Goal: Task Accomplishment & Management: Manage account settings

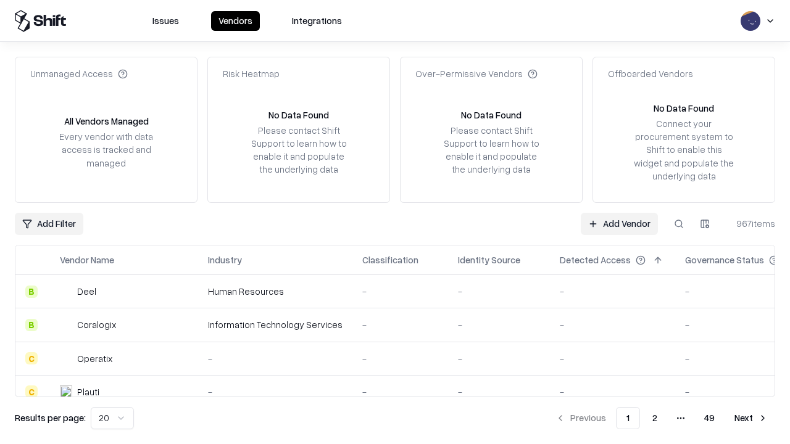
click at [619, 223] on link "Add Vendor" at bounding box center [619, 224] width 77 height 22
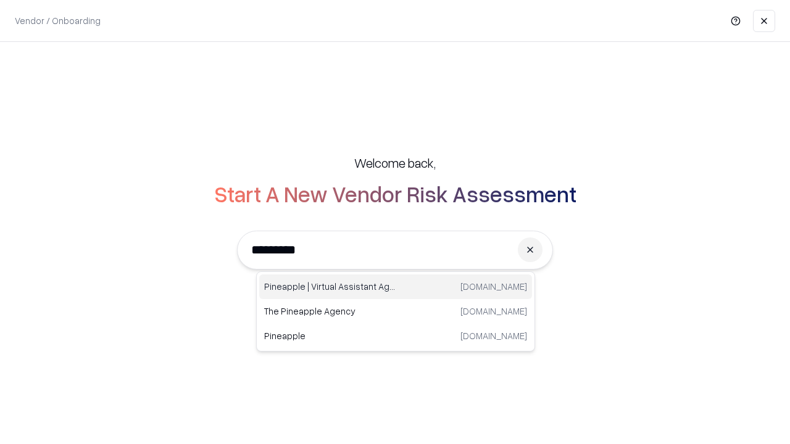
click at [395, 287] on div "Pineapple | Virtual Assistant Agency [DOMAIN_NAME]" at bounding box center [395, 287] width 273 height 25
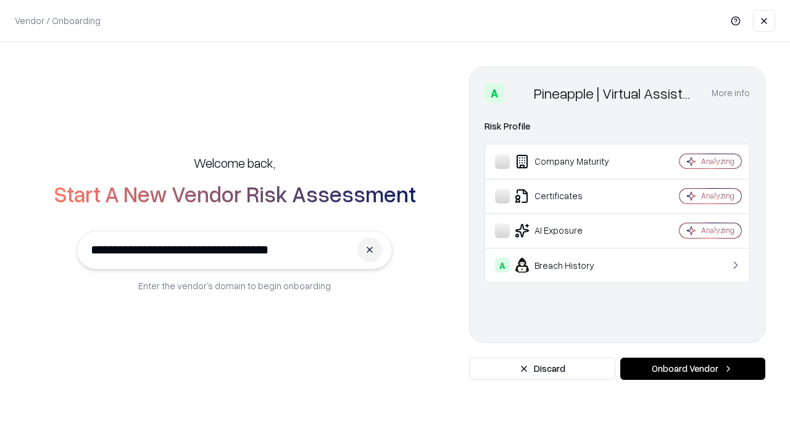
type input "**********"
click at [692, 369] on button "Onboard Vendor" at bounding box center [692, 369] width 145 height 22
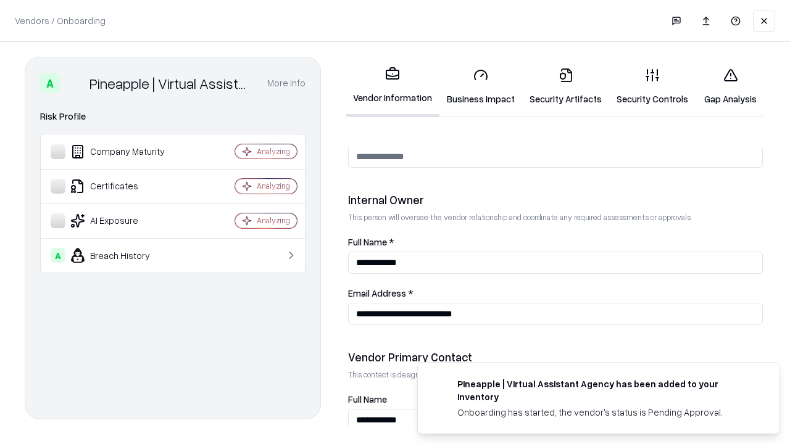
scroll to position [639, 0]
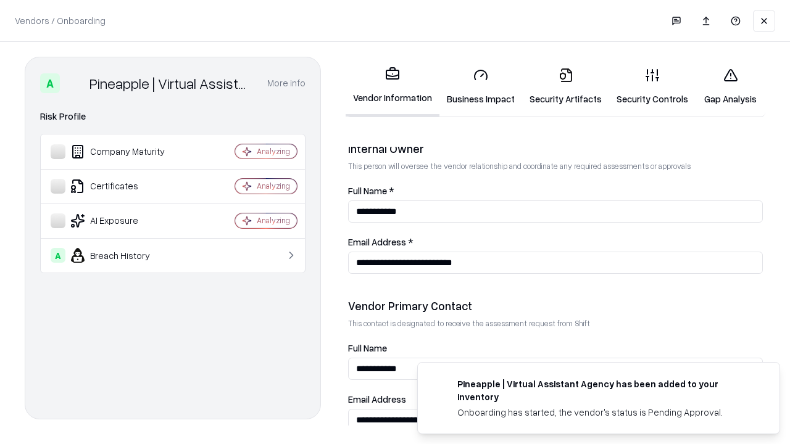
click at [565, 86] on link "Security Artifacts" at bounding box center [565, 86] width 87 height 57
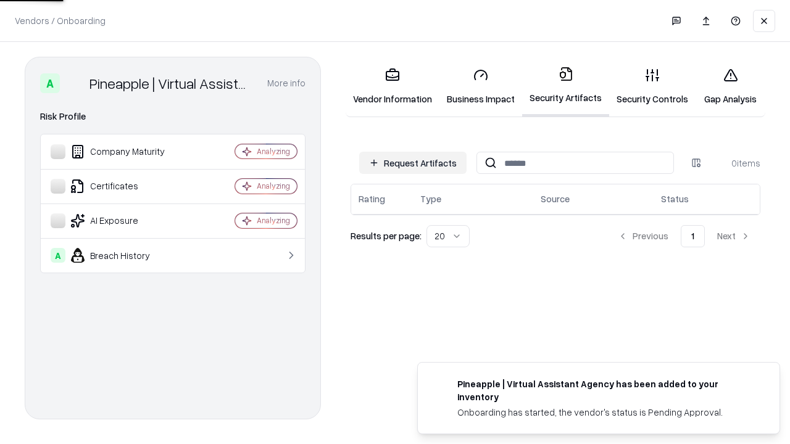
click at [413, 163] on button "Request Artifacts" at bounding box center [412, 163] width 107 height 22
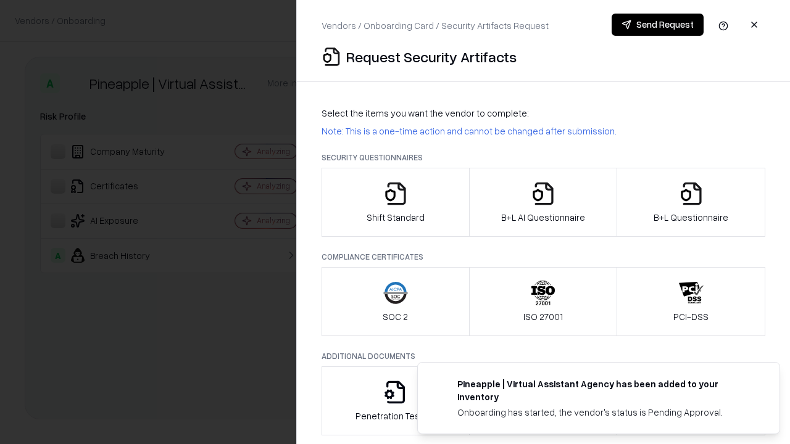
click at [690, 202] on icon "button" at bounding box center [691, 193] width 25 height 25
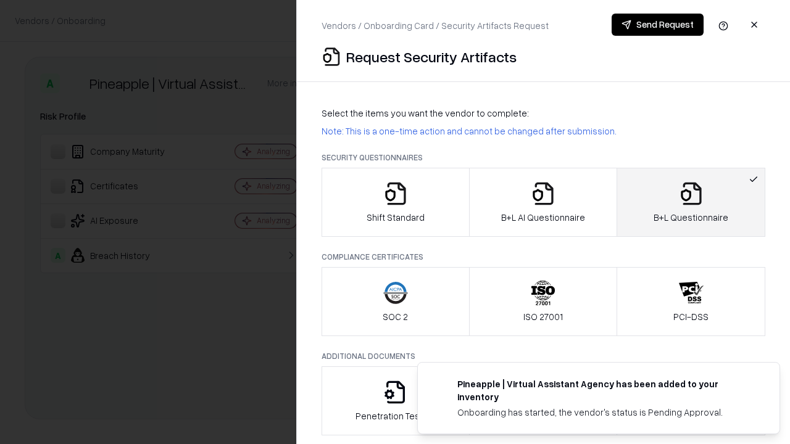
click at [542, 202] on icon "button" at bounding box center [543, 193] width 25 height 25
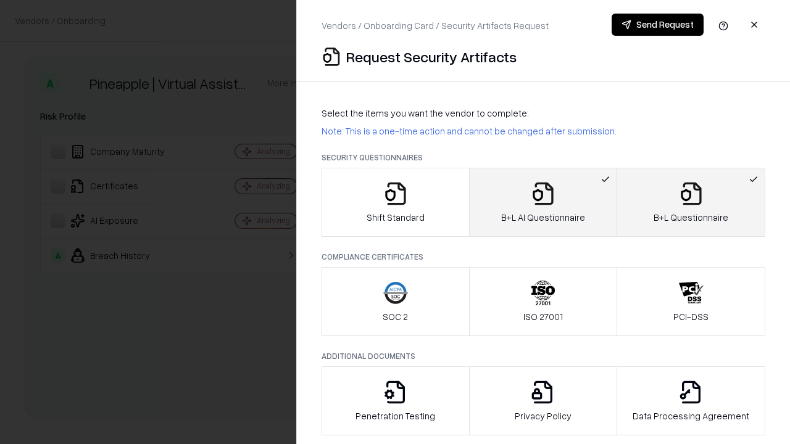
click at [657, 25] on button "Send Request" at bounding box center [657, 25] width 92 height 22
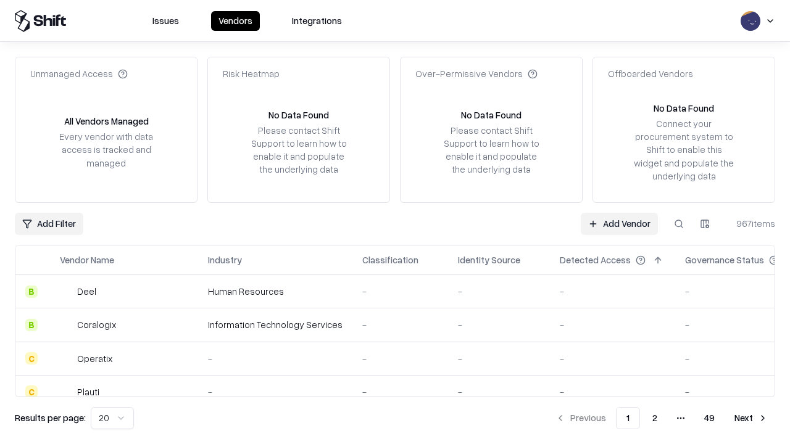
click at [679, 223] on button at bounding box center [679, 224] width 22 height 22
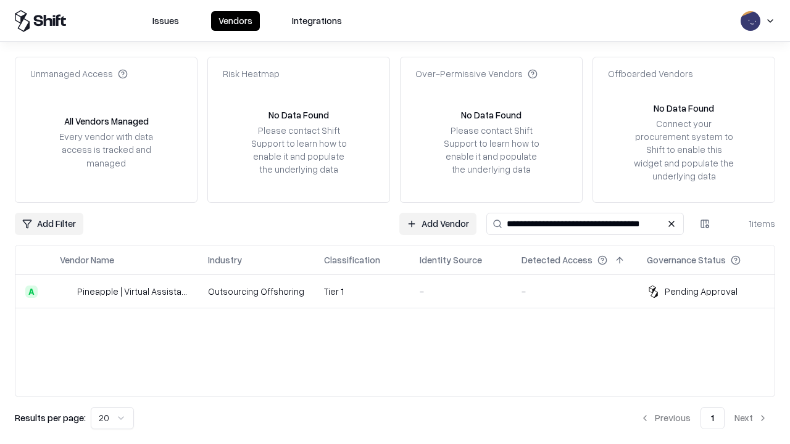
type input "**********"
click at [402, 291] on td "Tier 1" at bounding box center [362, 291] width 96 height 33
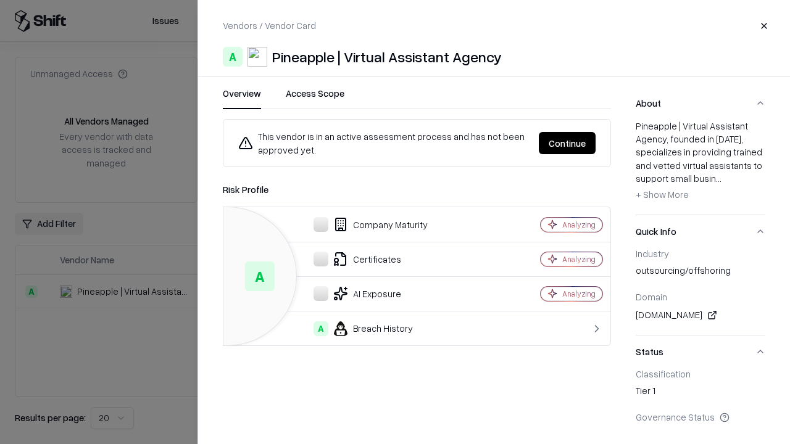
click at [567, 143] on button "Continue" at bounding box center [567, 143] width 57 height 22
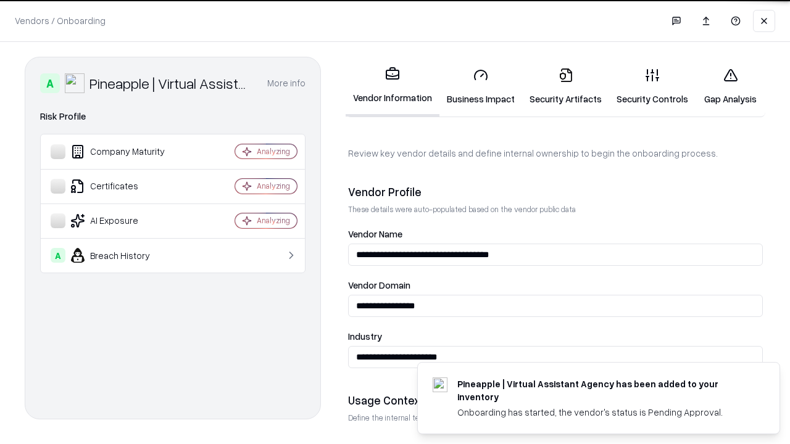
click at [565, 86] on link "Security Artifacts" at bounding box center [565, 86] width 87 height 57
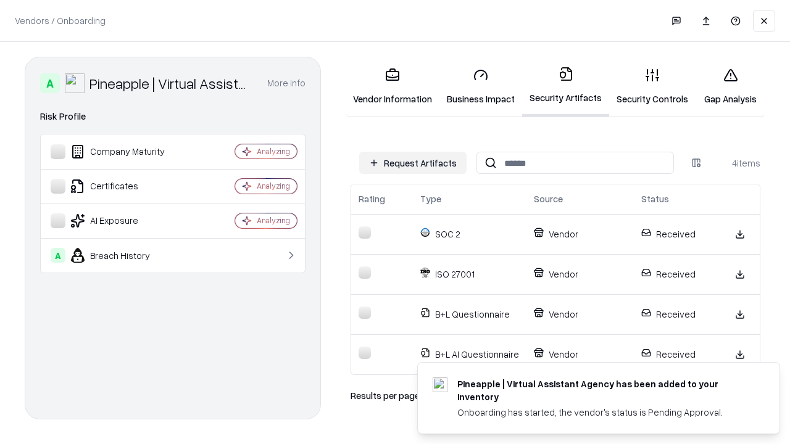
click at [730, 86] on link "Gap Analysis" at bounding box center [730, 86] width 70 height 57
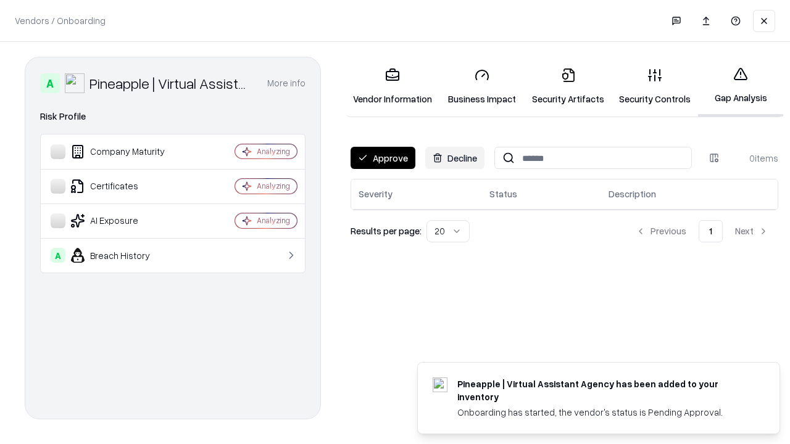
click at [383, 158] on button "Approve" at bounding box center [382, 158] width 65 height 22
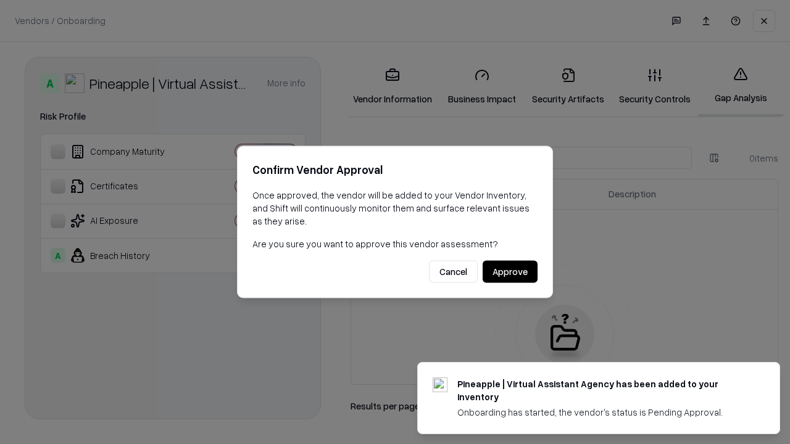
click at [510, 271] on button "Approve" at bounding box center [509, 272] width 55 height 22
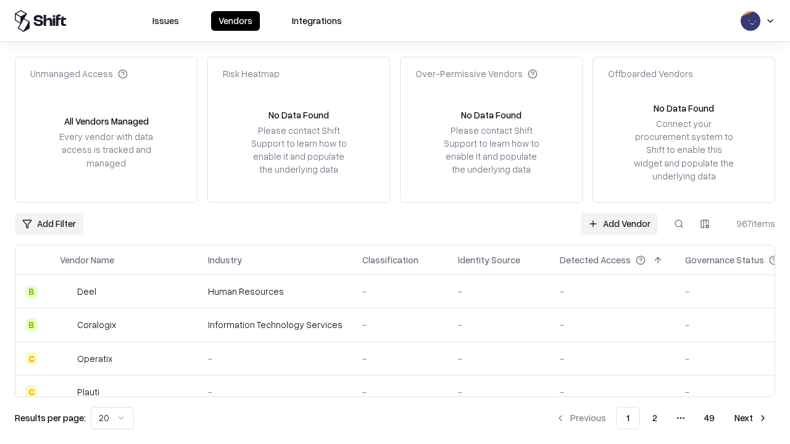
type input "**********"
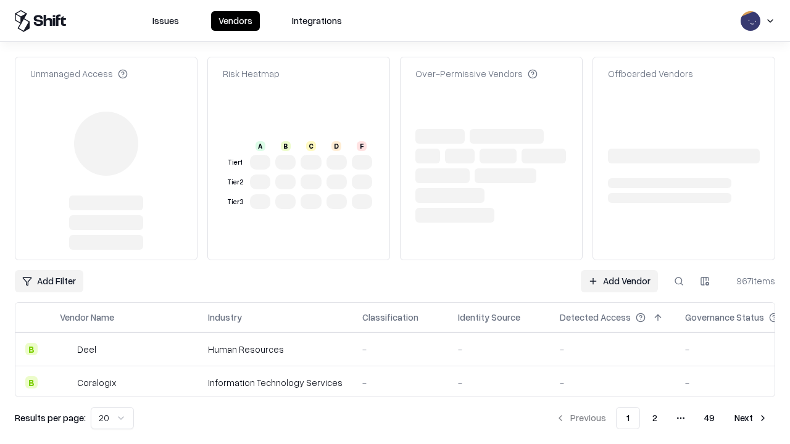
click at [619, 270] on link "Add Vendor" at bounding box center [619, 281] width 77 height 22
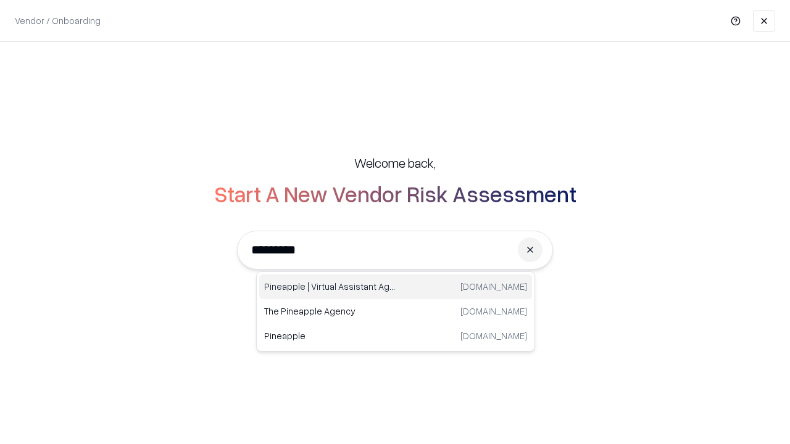
click at [395, 287] on div "Pineapple | Virtual Assistant Agency [DOMAIN_NAME]" at bounding box center [395, 287] width 273 height 25
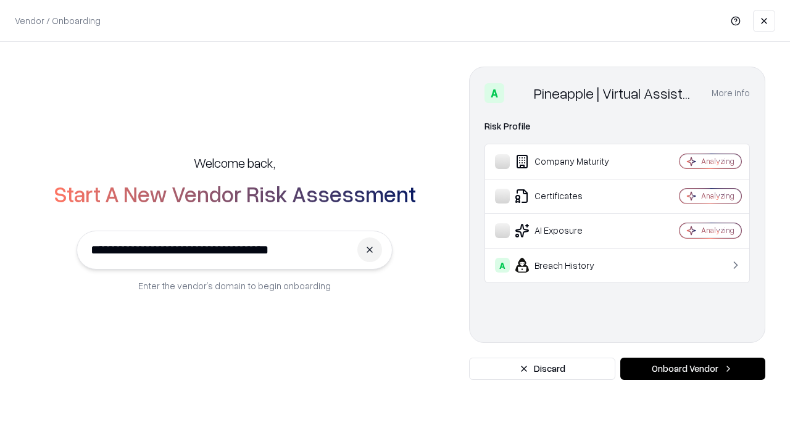
type input "**********"
click at [692, 369] on button "Onboard Vendor" at bounding box center [692, 369] width 145 height 22
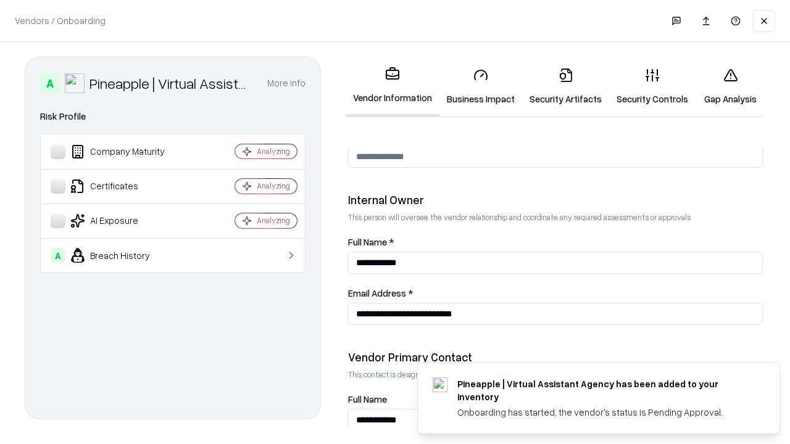
scroll to position [639, 0]
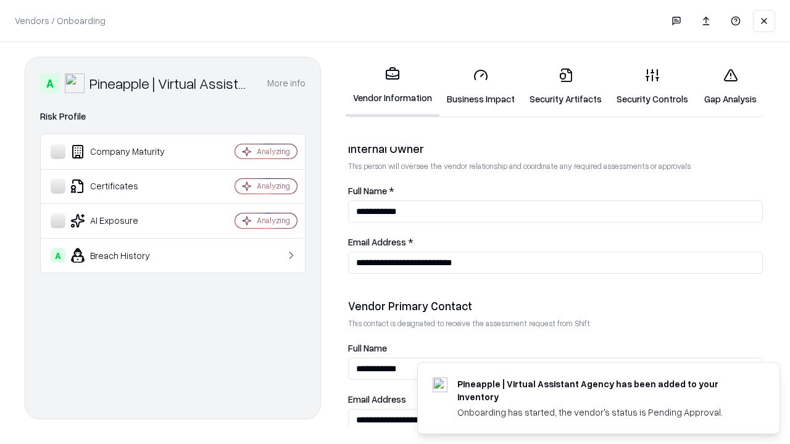
click at [730, 86] on link "Gap Analysis" at bounding box center [730, 86] width 70 height 57
